Goal: Use online tool/utility: Utilize a website feature to perform a specific function

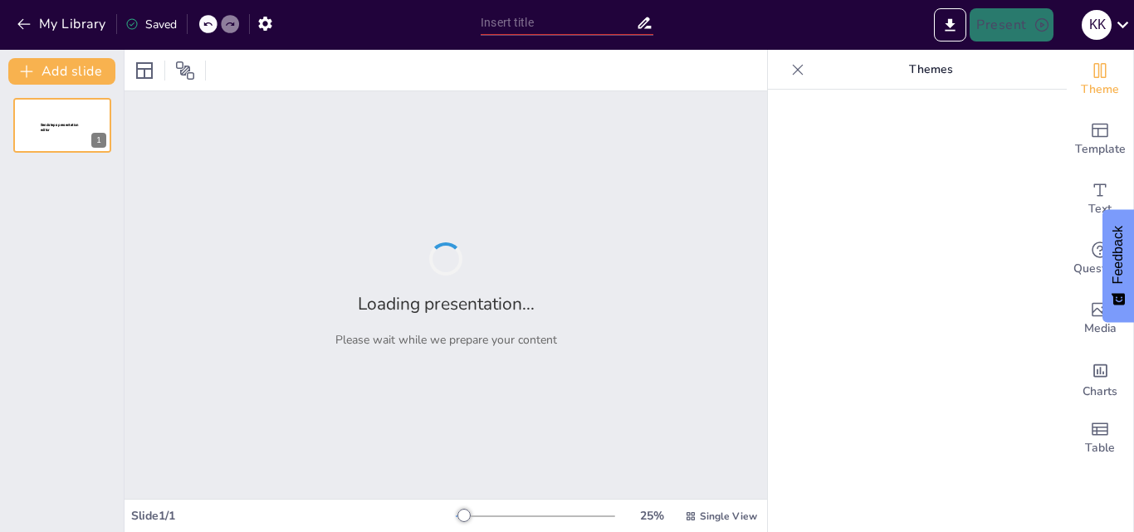
type input "Paradigmas de Programación: Estructurado, Orientado a Objetos y Funcional"
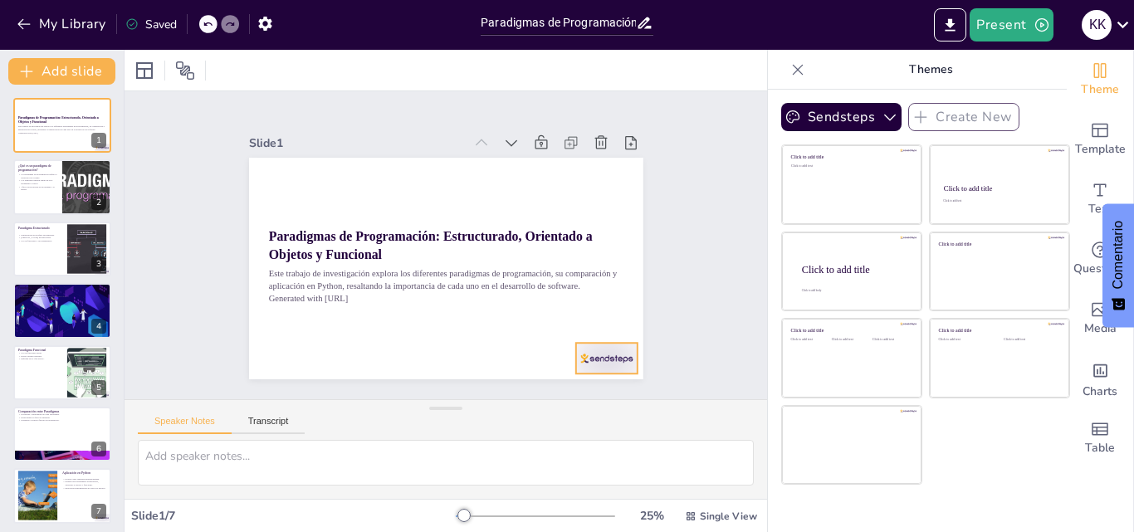
click at [304, 353] on div at bounding box center [277, 345] width 53 height 69
click at [71, 173] on icon at bounding box center [73, 174] width 10 height 10
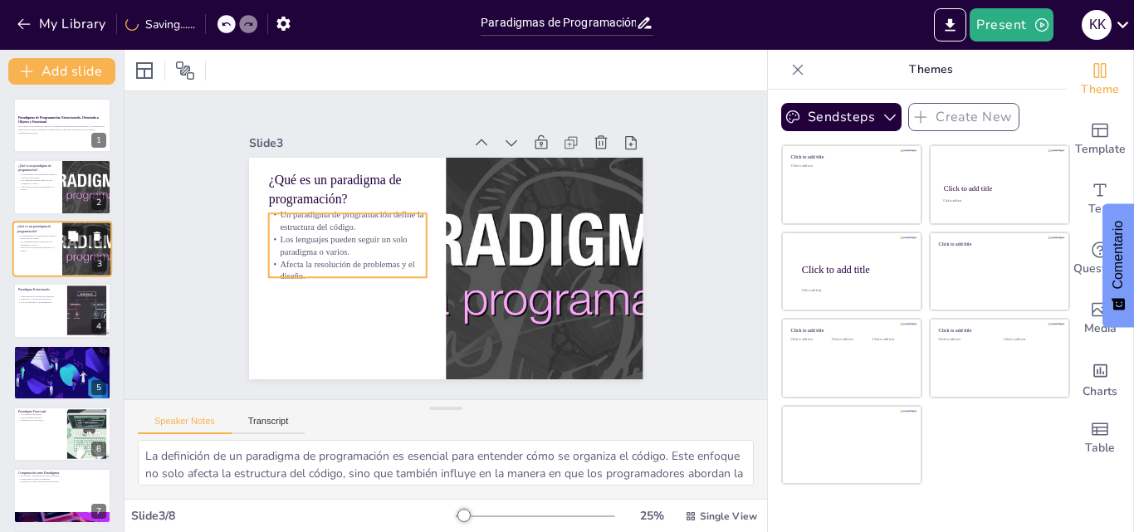
click at [53, 244] on p "Los lenguajes pueden seguir un solo paradigma o varios." at bounding box center [37, 243] width 40 height 6
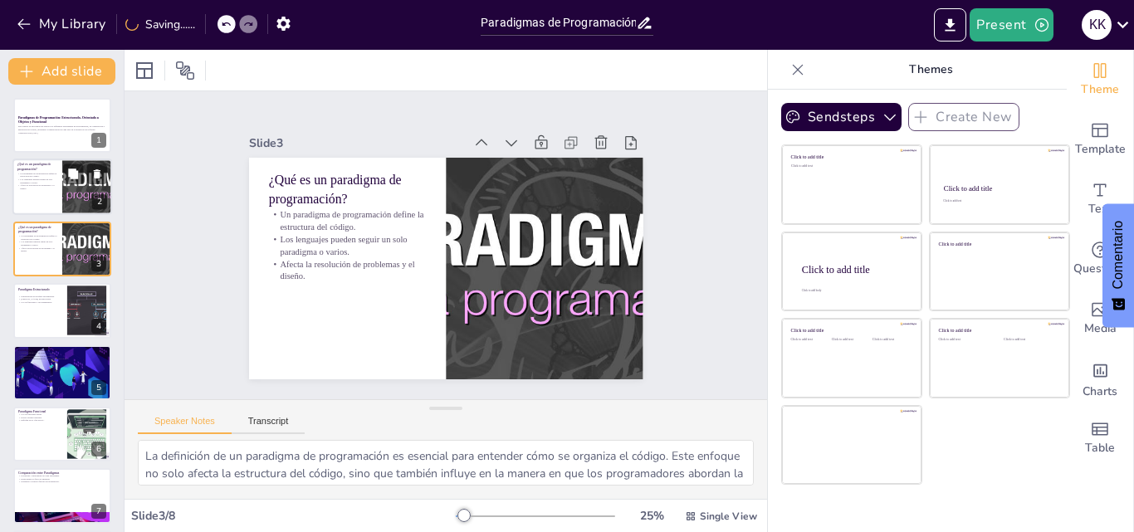
click at [37, 188] on p "Afecta la resolución de problemas y el diseño." at bounding box center [37, 187] width 40 height 6
click at [37, 234] on p "Un paradigma de programación define la estructura del código." at bounding box center [37, 237] width 40 height 6
click at [39, 167] on p "¿Qué es un paradigma de programación?" at bounding box center [37, 167] width 40 height 9
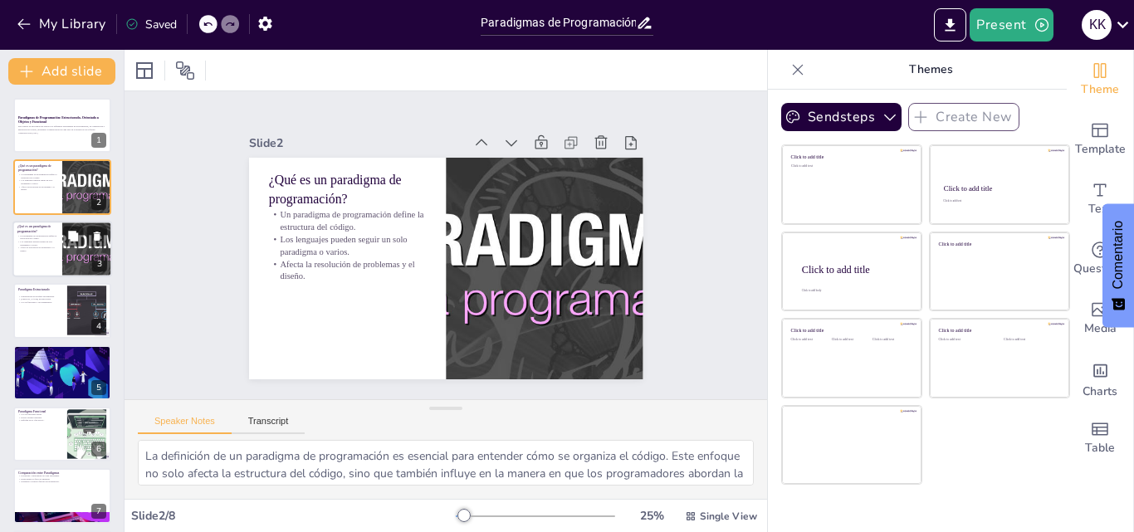
click at [41, 232] on p "¿Qué es un paradigma de programación?" at bounding box center [37, 228] width 40 height 9
click at [43, 189] on p "Afecta la resolución de problemas y el diseño." at bounding box center [37, 187] width 40 height 6
click at [61, 260] on div at bounding box center [62, 249] width 100 height 56
click at [45, 205] on div at bounding box center [62, 187] width 100 height 56
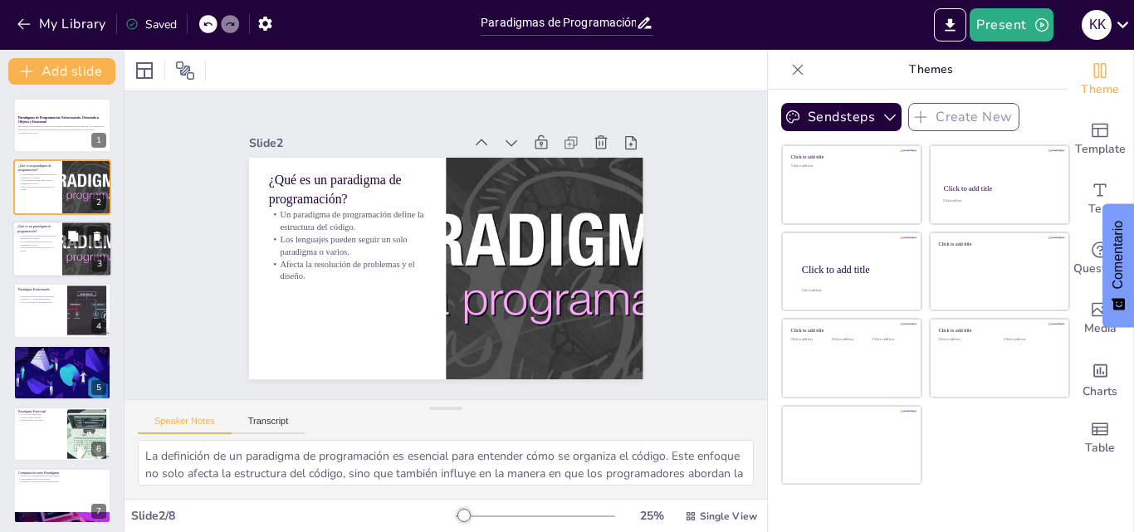
click at [48, 240] on p "Los lenguajes pueden seguir un solo paradigma o varios." at bounding box center [37, 243] width 40 height 6
click at [50, 193] on div at bounding box center [62, 187] width 100 height 56
click at [50, 228] on p "¿Qué es un paradigma de programación?" at bounding box center [37, 228] width 40 height 9
click at [99, 232] on icon at bounding box center [97, 236] width 12 height 12
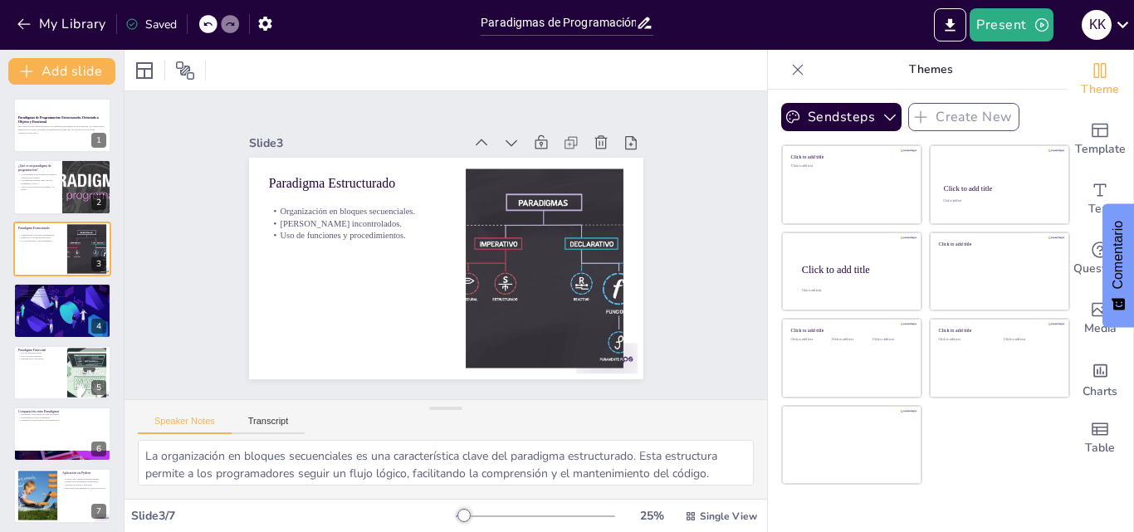
scroll to position [5, 0]
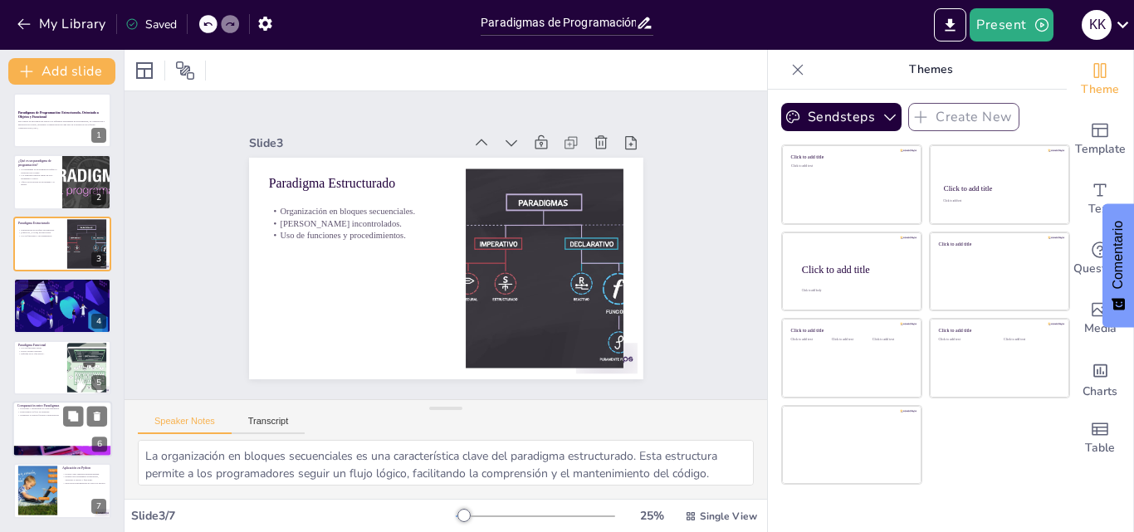
click at [61, 431] on div at bounding box center [62, 429] width 100 height 56
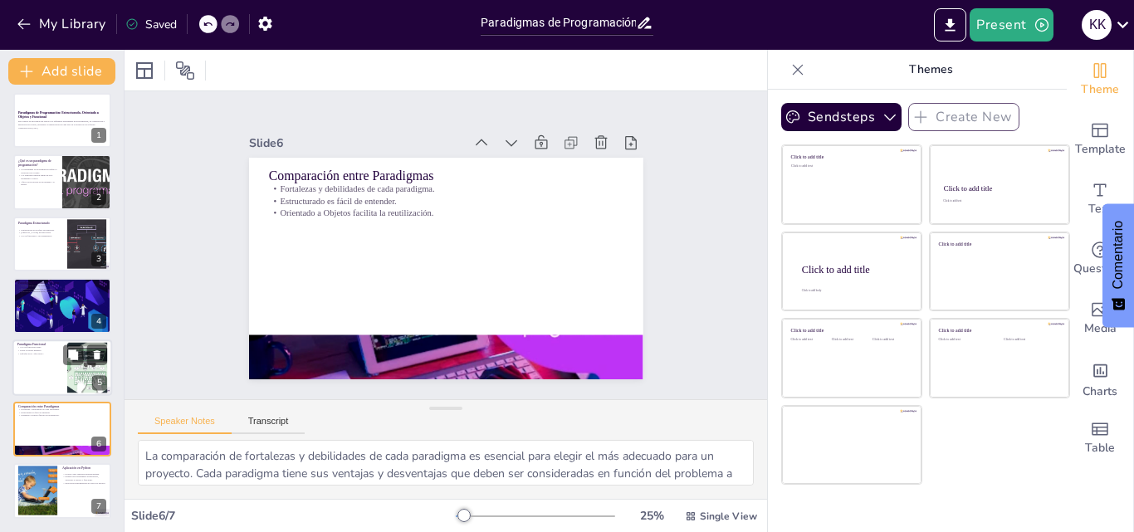
click at [48, 385] on div at bounding box center [62, 367] width 100 height 56
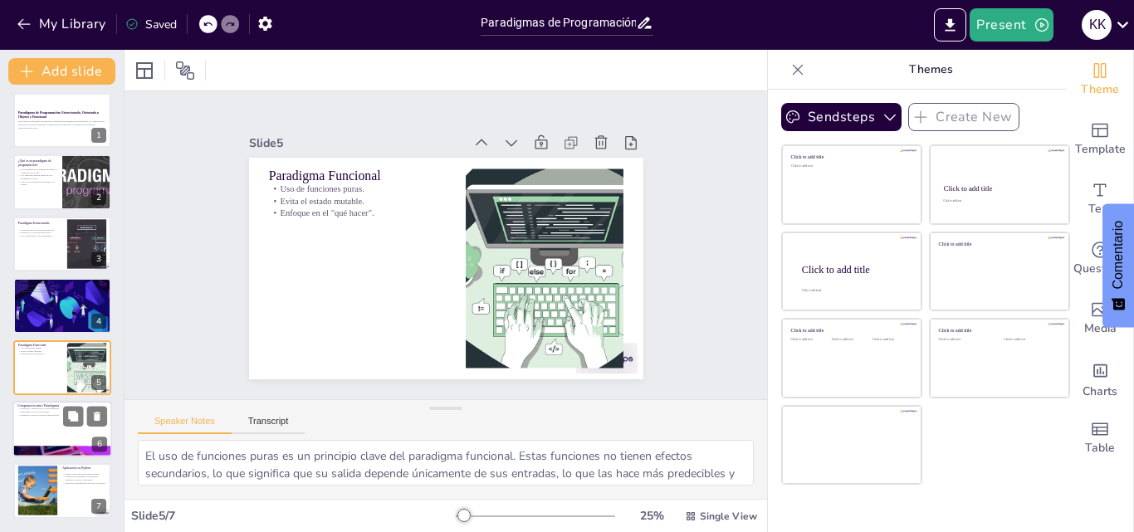
click at [37, 413] on p "Orientado a Objetos facilita la reutilización." at bounding box center [62, 414] width 90 height 3
type textarea "La comparación de fortalezas y debilidades de cada paradigma es esencial para e…"
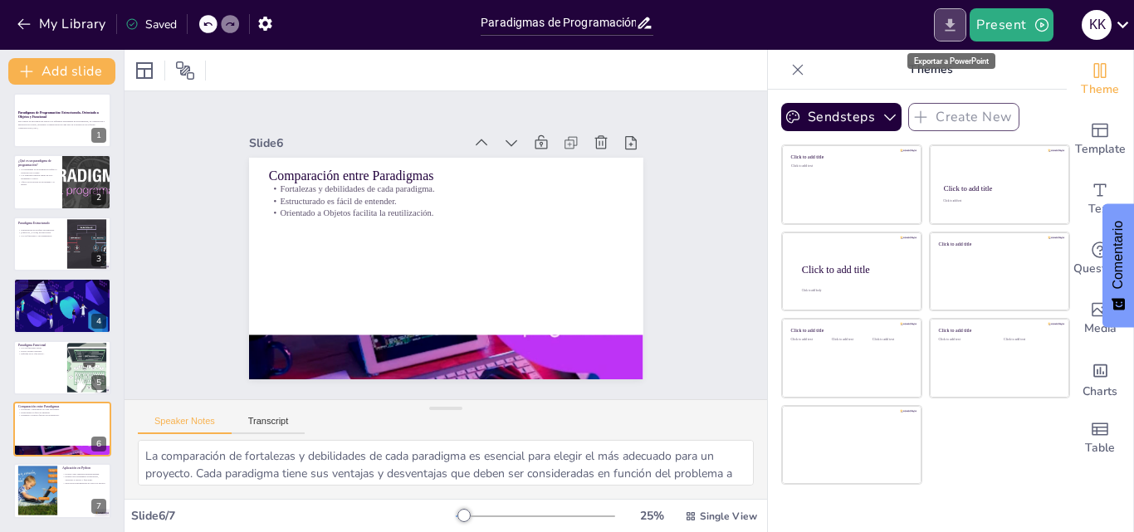
click at [959, 24] on icon "Export to PowerPoint" at bounding box center [949, 25] width 17 height 17
